Goal: Task Accomplishment & Management: Manage account settings

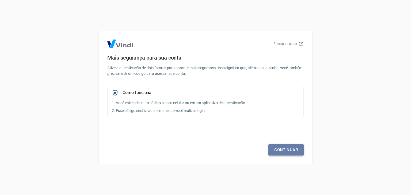
click at [276, 144] on link "Continuar" at bounding box center [285, 149] width 35 height 11
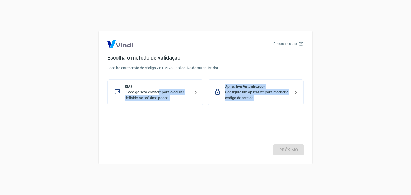
drag, startPoint x: 160, startPoint y: 92, endPoint x: 176, endPoint y: 118, distance: 30.5
click at [176, 118] on div "Precisa de ajuda Escolha o método de validação Escolha entre envio de código vi…" at bounding box center [205, 98] width 214 height 134
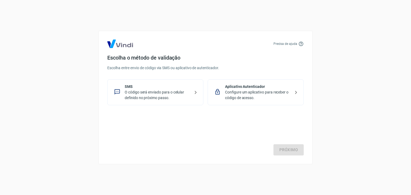
click at [176, 118] on div "Próximo" at bounding box center [205, 134] width 196 height 44
click at [157, 96] on p "O código será enviado para o celular definido no próximo passo." at bounding box center [157, 95] width 65 height 11
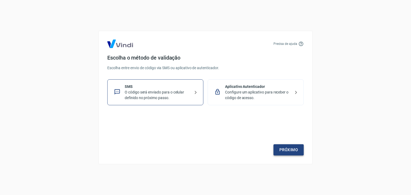
click at [294, 148] on link "Próximo" at bounding box center [288, 149] width 30 height 11
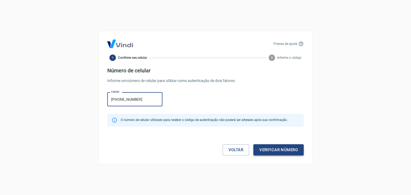
type input "[PHONE_NUMBER]"
click at [261, 148] on button "Verificar número" at bounding box center [278, 149] width 50 height 11
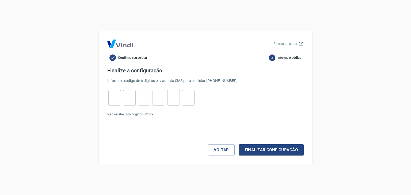
click at [115, 101] on input "tel" at bounding box center [114, 97] width 13 height 11
click at [174, 56] on div "Confirme seu celular 2 Informe o código" at bounding box center [205, 58] width 196 height 6
click at [38, 43] on div "Precisa de ajuda Confirme seu celular 2 Informe o código Finalize a configuraçã…" at bounding box center [205, 97] width 411 height 195
click at [168, 145] on div "Voltar Finalizar configuração" at bounding box center [205, 139] width 196 height 32
click at [166, 114] on link "Enviar novamente" at bounding box center [169, 115] width 26 height 4
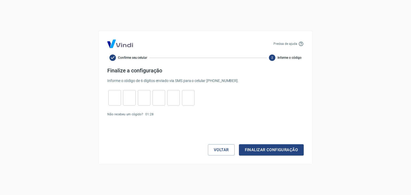
click at [115, 100] on input "tel" at bounding box center [114, 97] width 13 height 11
type input "5"
type input "7"
type input "0"
type input "4"
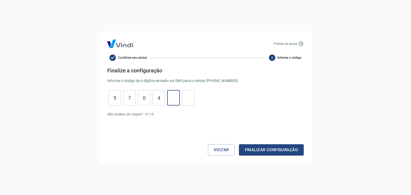
type input "9"
click at [234, 112] on div "Não recebeu um cógido? 01 : 15" at bounding box center [205, 114] width 196 height 5
click at [264, 153] on button "Finalizar configuração" at bounding box center [271, 149] width 65 height 11
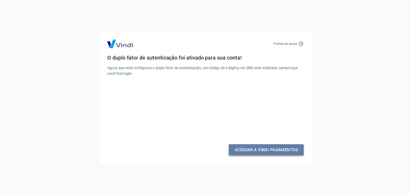
click at [246, 147] on link "Acessar a Vindi Pagamentos" at bounding box center [266, 149] width 75 height 11
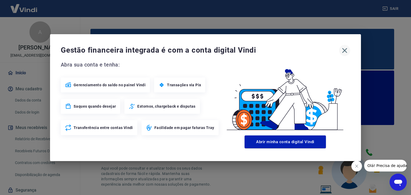
click at [344, 51] on icon "button" at bounding box center [344, 50] width 9 height 9
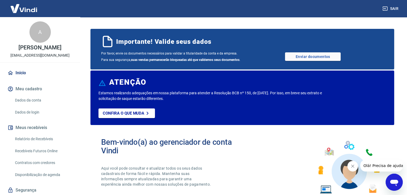
scroll to position [17, 0]
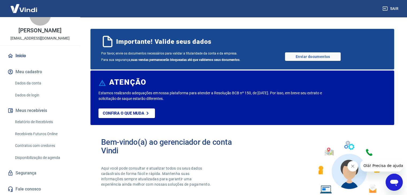
click at [257, 53] on div "Por favor, envie os documentos necessários para validar a titularidade da conta…" at bounding box center [242, 56] width 282 height 13
click at [36, 48] on div "A [PERSON_NAME] [EMAIL_ADDRESS][DOMAIN_NAME] Início Meu cadastro Dados da conta…" at bounding box center [40, 97] width 80 height 195
click at [20, 57] on link "Início" at bounding box center [39, 56] width 67 height 12
click at [301, 60] on link "Enviar documentos" at bounding box center [313, 56] width 56 height 9
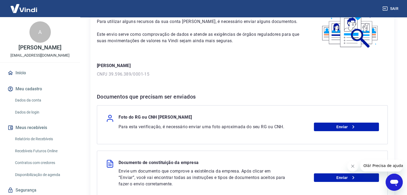
scroll to position [41, 0]
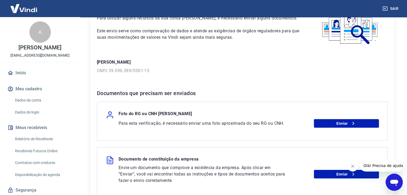
click at [350, 167] on icon "Fechar mensagem da empresa" at bounding box center [352, 166] width 4 height 4
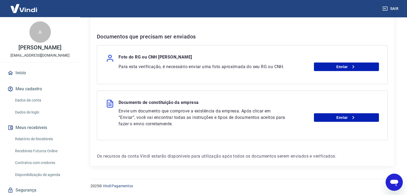
scroll to position [97, 0]
click at [330, 70] on link "Enviar" at bounding box center [346, 67] width 65 height 9
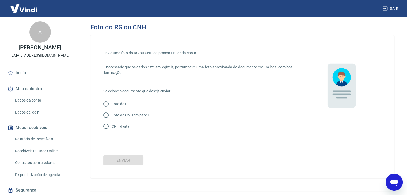
click at [120, 129] on p "CNH digital" at bounding box center [120, 127] width 18 height 6
click at [111, 129] on input "CNH digital" at bounding box center [105, 126] width 11 height 11
radio input "true"
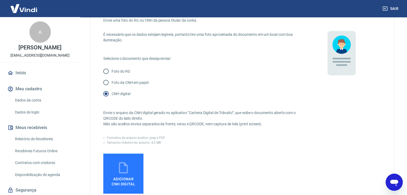
scroll to position [33, 0]
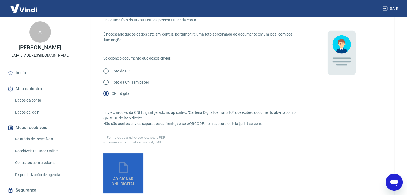
click at [126, 175] on span "Adicionar CNH Digital" at bounding box center [123, 180] width 28 height 12
click at [0, 0] on input "Adicionar CNH Digital" at bounding box center [0, 0] width 0 height 0
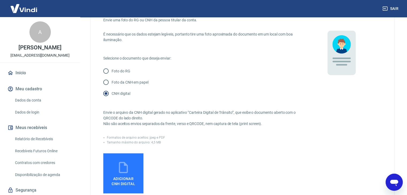
click at [181, 95] on label "CNH digital" at bounding box center [198, 93] width 196 height 11
click at [111, 95] on input "CNH digital" at bounding box center [105, 93] width 11 height 11
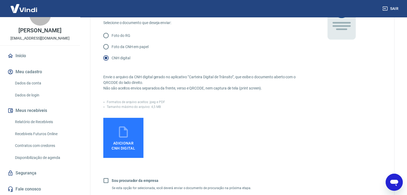
scroll to position [0, 0]
